Goal: Information Seeking & Learning: Learn about a topic

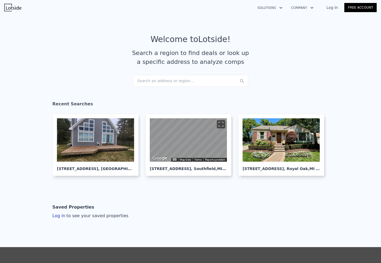
click at [172, 79] on div "Search an address or region..." at bounding box center [190, 81] width 115 height 12
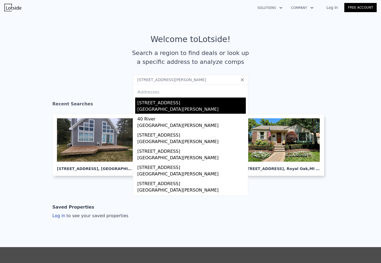
type input "21235 River Rd, Grosse Pointe Woods, MI 48236"
click at [168, 104] on div "[STREET_ADDRESS]" at bounding box center [191, 102] width 108 height 9
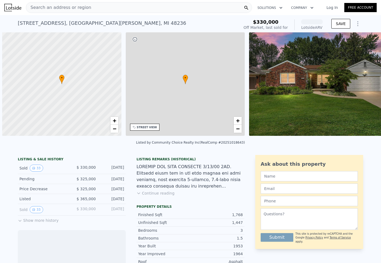
scroll to position [0, 2]
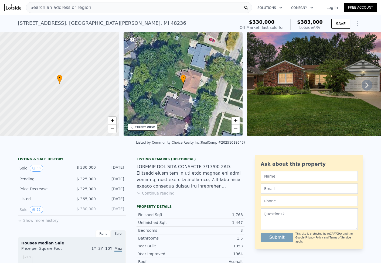
click at [362, 86] on icon at bounding box center [366, 85] width 11 height 11
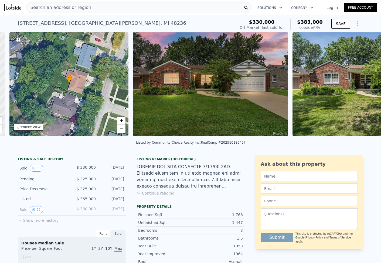
scroll to position [0, 126]
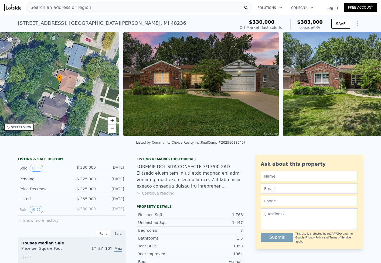
click at [362, 86] on div "• + − • + − STREET VIEW Loading... SATELLITE VIEW" at bounding box center [190, 84] width 381 height 105
click at [365, 86] on icon at bounding box center [366, 85] width 11 height 11
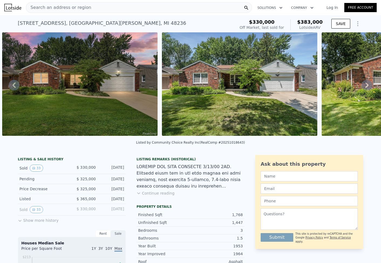
click at [365, 86] on icon at bounding box center [366, 85] width 11 height 11
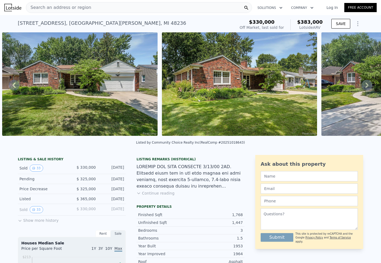
click at [365, 86] on icon at bounding box center [366, 85] width 11 height 11
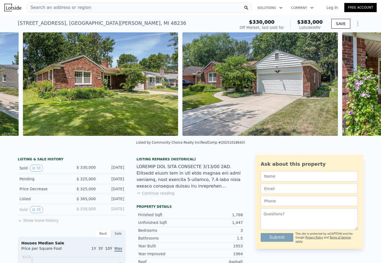
scroll to position [0, 566]
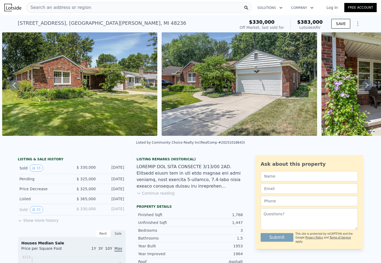
click at [365, 86] on icon at bounding box center [366, 85] width 11 height 11
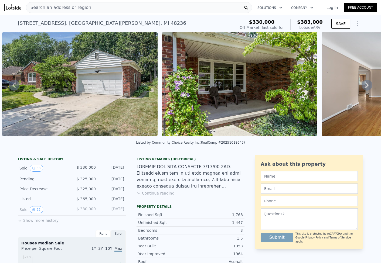
click at [365, 86] on icon at bounding box center [366, 85] width 11 height 11
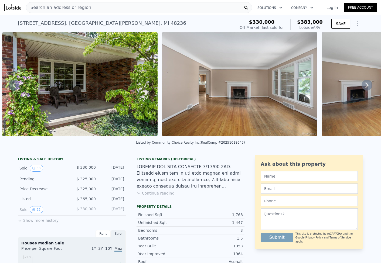
click at [365, 86] on icon at bounding box center [366, 85] width 11 height 11
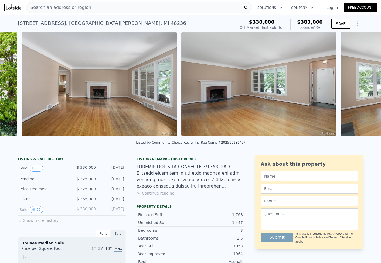
scroll to position [0, 1045]
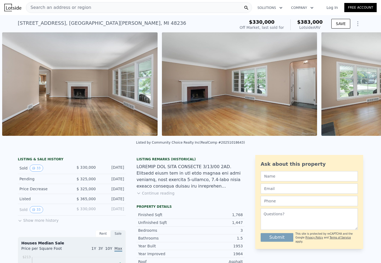
click at [365, 86] on div "• + − • + − STREET VIEW Loading... SATELLITE VIEW" at bounding box center [190, 84] width 381 height 105
click at [365, 86] on icon at bounding box center [366, 85] width 11 height 11
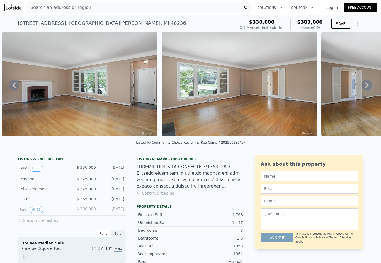
click at [365, 86] on icon at bounding box center [366, 85] width 11 height 11
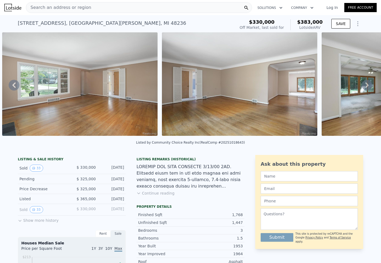
click at [365, 86] on icon at bounding box center [366, 85] width 11 height 11
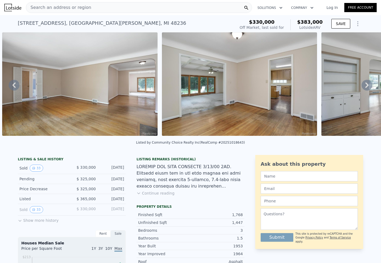
click at [365, 86] on icon at bounding box center [366, 85] width 11 height 11
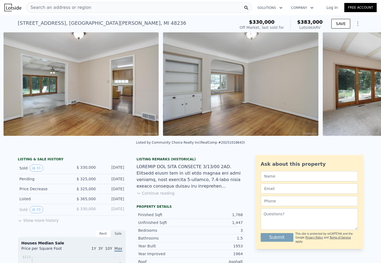
scroll to position [0, 1683]
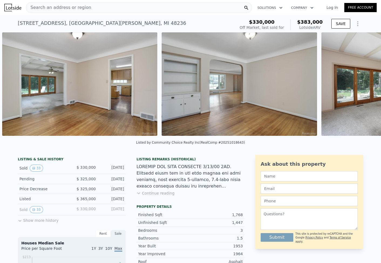
click at [365, 86] on div "• + − • + − STREET VIEW Loading... SATELLITE VIEW" at bounding box center [190, 84] width 381 height 105
click at [365, 86] on icon at bounding box center [366, 85] width 11 height 11
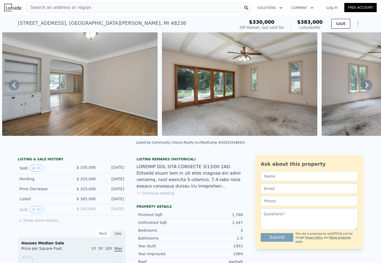
click at [365, 86] on icon at bounding box center [366, 85] width 11 height 11
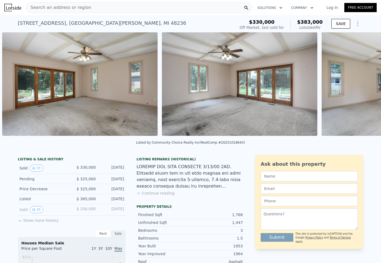
click at [365, 86] on div "• + − • + − STREET VIEW Loading... SATELLITE VIEW" at bounding box center [190, 84] width 381 height 105
click at [365, 86] on icon at bounding box center [366, 85] width 11 height 11
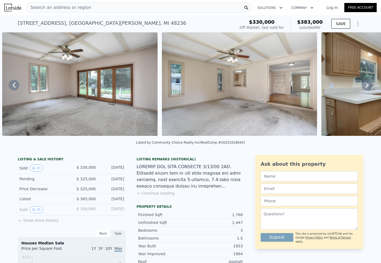
click at [365, 86] on icon at bounding box center [366, 85] width 11 height 11
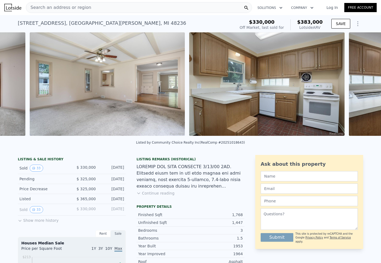
scroll to position [0, 2321]
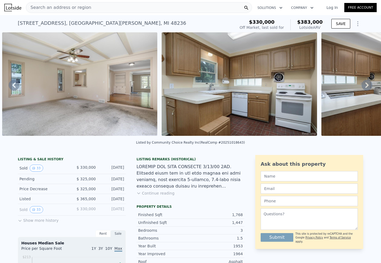
click at [306, 87] on img at bounding box center [239, 84] width 155 height 104
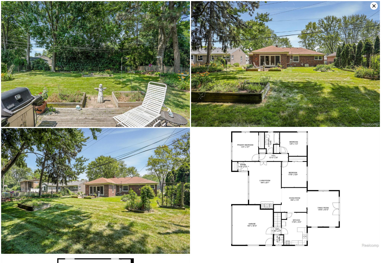
scroll to position [1777, 0]
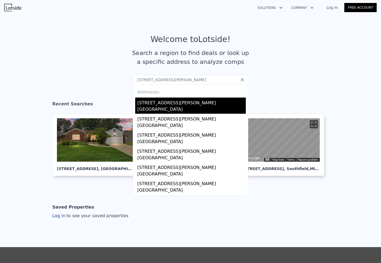
type input "324 Fisher Rd, Grosse Pointe Farms, MI 48230"
click at [176, 102] on div "[STREET_ADDRESS][PERSON_NAME]" at bounding box center [191, 102] width 108 height 9
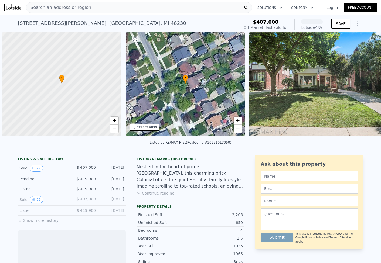
scroll to position [0, 2]
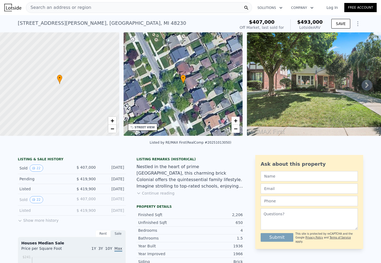
click at [365, 86] on icon at bounding box center [366, 85] width 11 height 11
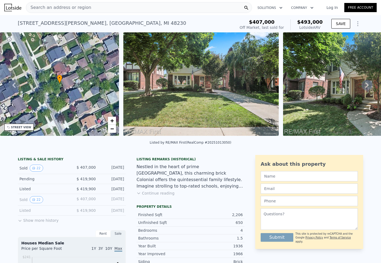
click at [365, 86] on icon at bounding box center [366, 85] width 11 height 11
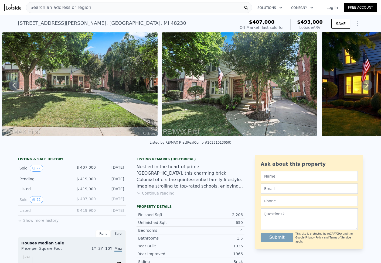
click at [365, 86] on icon at bounding box center [366, 85] width 11 height 11
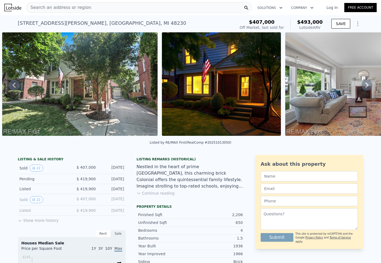
click at [365, 86] on div "• + − • + − STREET VIEW Loading... SATELLITE VIEW" at bounding box center [190, 84] width 381 height 105
click at [365, 86] on icon at bounding box center [366, 85] width 11 height 11
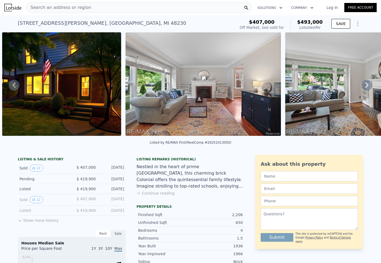
click at [247, 109] on img at bounding box center [202, 84] width 155 height 104
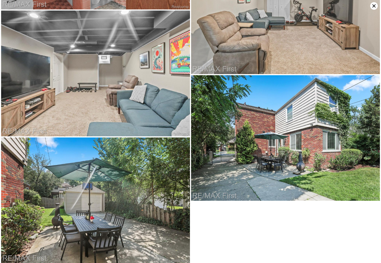
scroll to position [1195, 0]
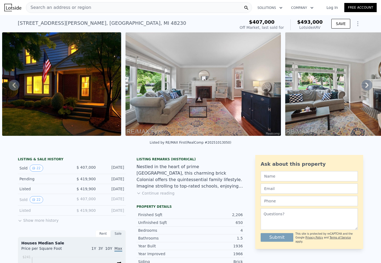
click at [167, 8] on div "Search an address or region" at bounding box center [139, 7] width 226 height 11
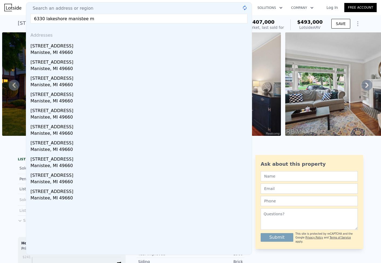
type input "6330 lakeshore manistee mi"
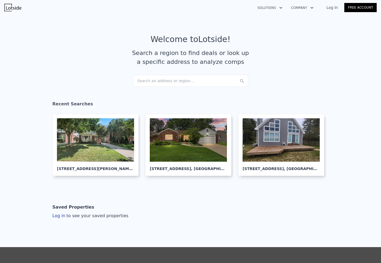
click at [173, 80] on div "Search an address or region..." at bounding box center [190, 81] width 115 height 12
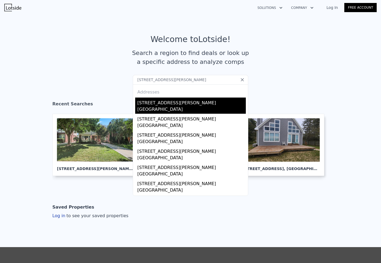
type input "[STREET_ADDRESS][PERSON_NAME]"
click at [167, 101] on div "[STREET_ADDRESS][PERSON_NAME]" at bounding box center [191, 102] width 108 height 9
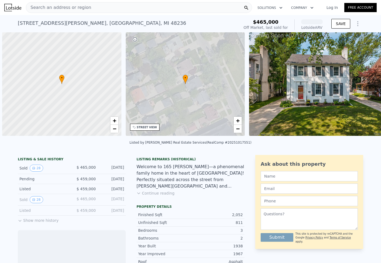
scroll to position [0, 2]
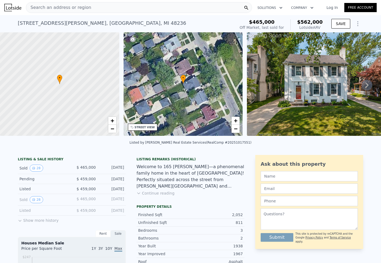
click at [311, 84] on img at bounding box center [316, 84] width 138 height 104
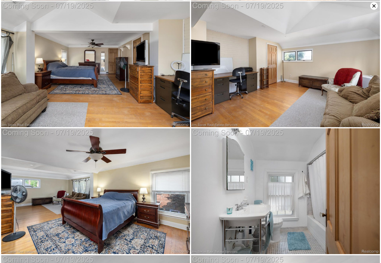
scroll to position [904, 0]
